Goal: Use online tool/utility

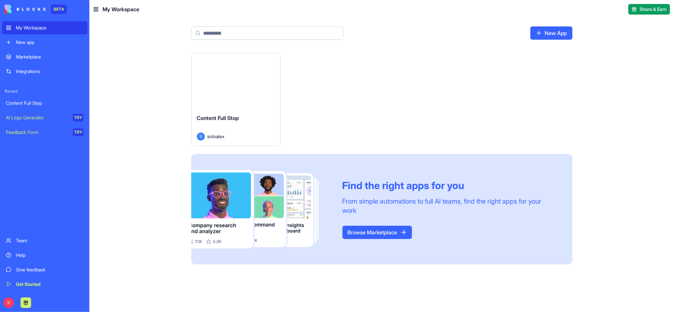
click at [234, 82] on button "Launch" at bounding box center [236, 80] width 50 height 13
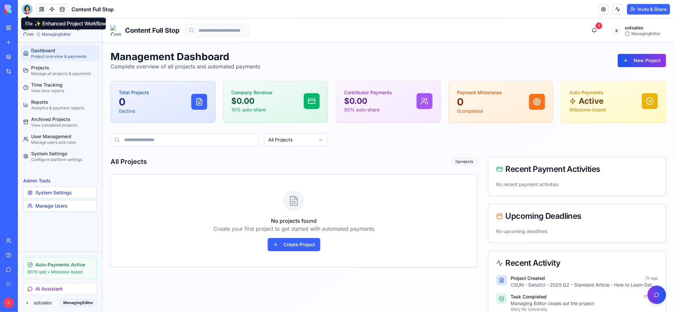
click at [26, 11] on div at bounding box center [27, 9] width 11 height 11
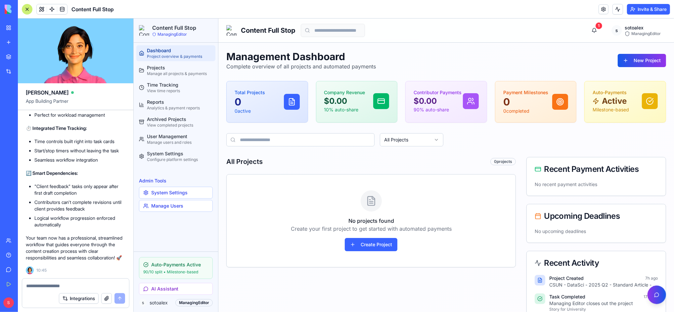
scroll to position [16979, 0]
